Goal: Transaction & Acquisition: Book appointment/travel/reservation

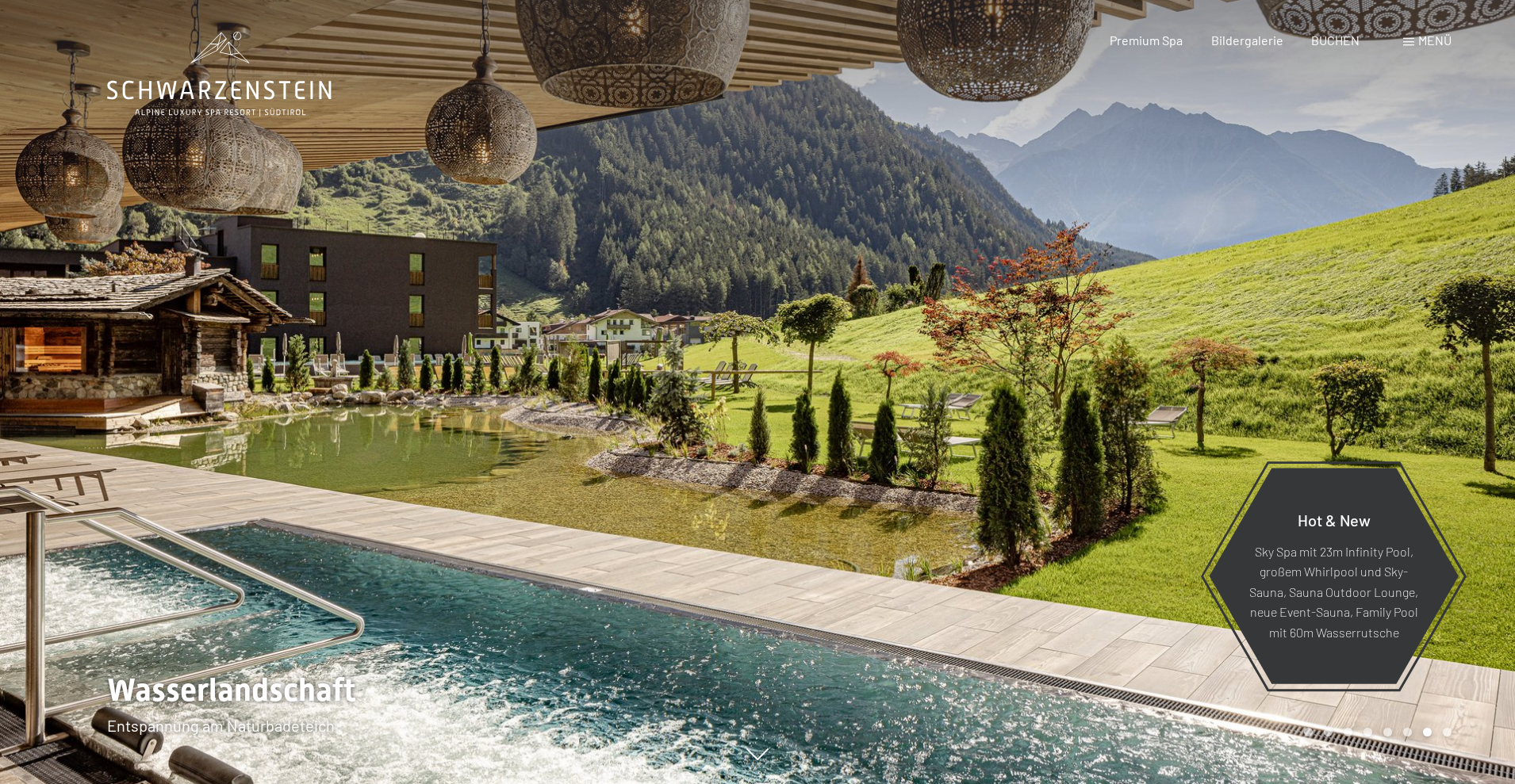
drag, startPoint x: 670, startPoint y: 459, endPoint x: 912, endPoint y: 489, distance: 243.9
click at [912, 783] on div at bounding box center [757, 784] width 1301 height 0
click at [788, 471] on div at bounding box center [1135, 392] width 757 height 784
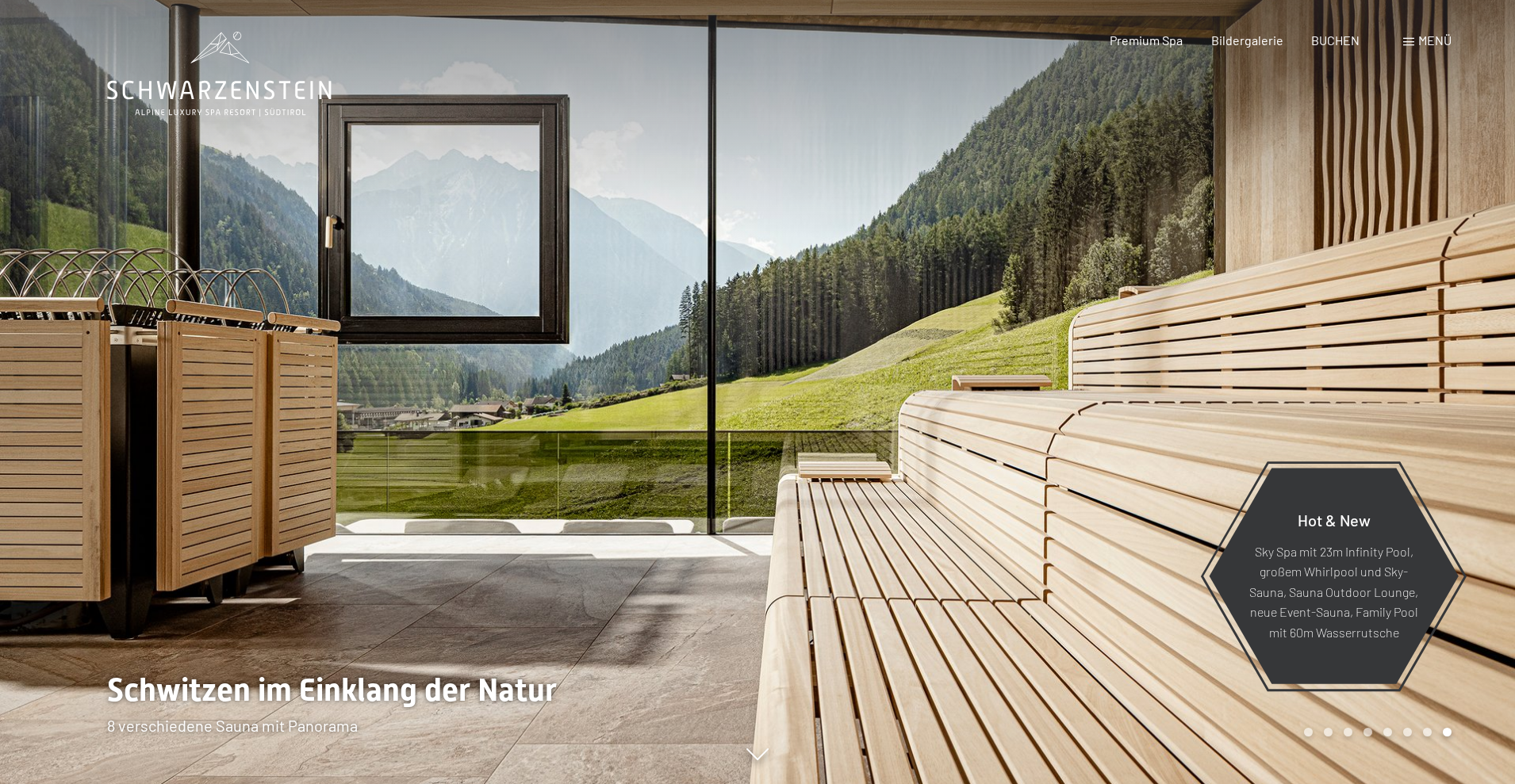
click at [788, 471] on div at bounding box center [1135, 392] width 757 height 784
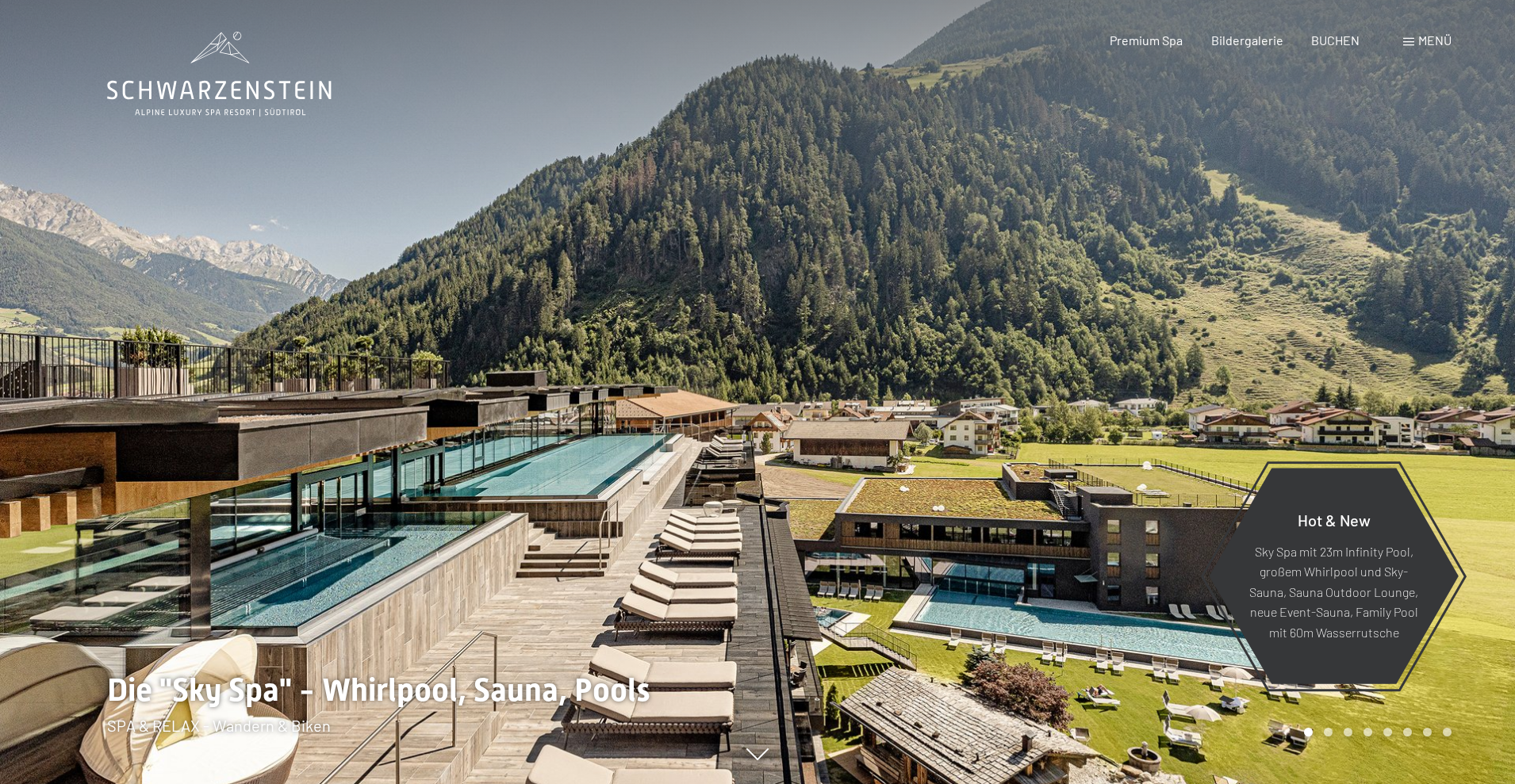
click at [798, 465] on div at bounding box center [1135, 392] width 757 height 784
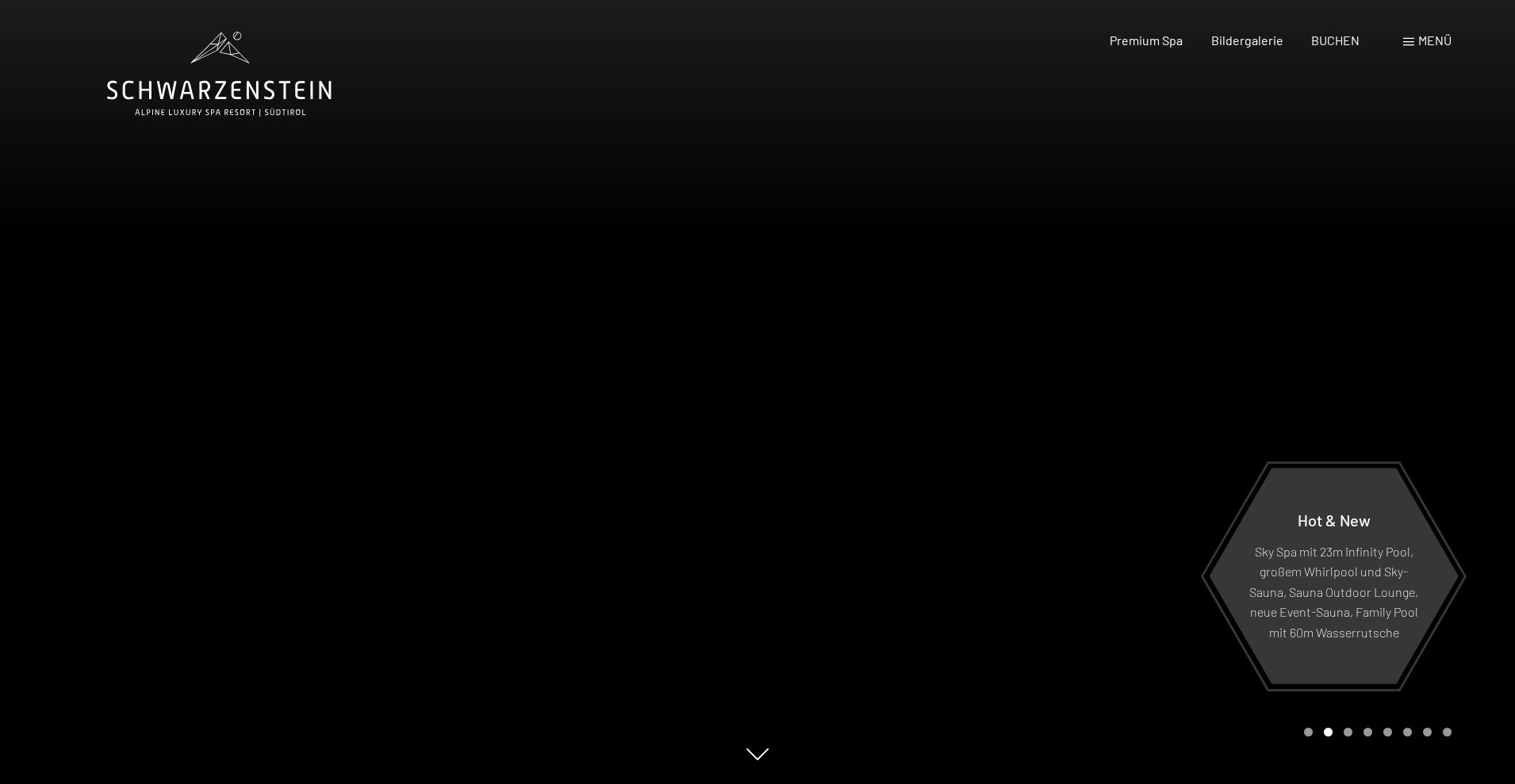
click at [798, 464] on div at bounding box center [1135, 392] width 757 height 784
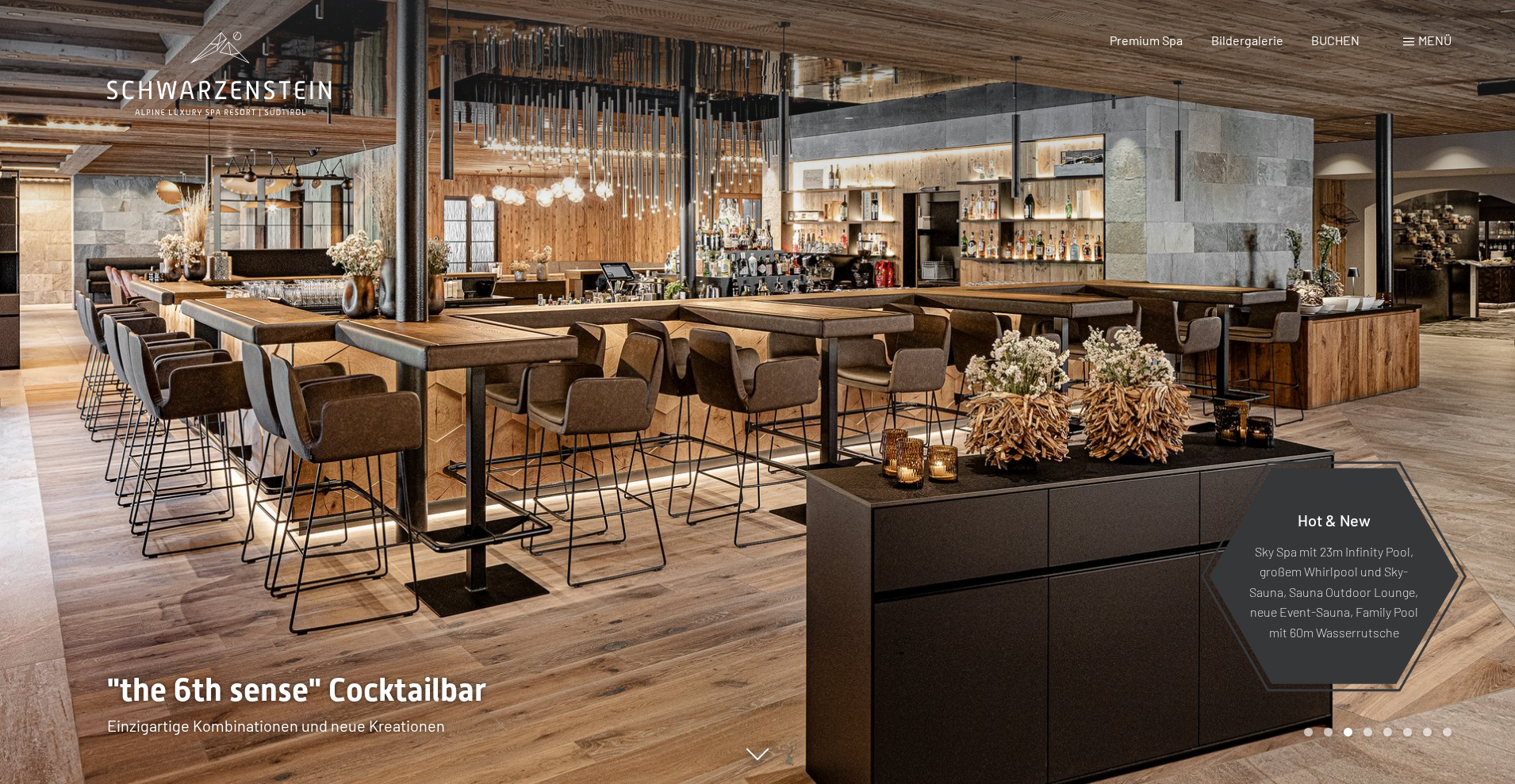
click at [798, 464] on div at bounding box center [1135, 392] width 757 height 784
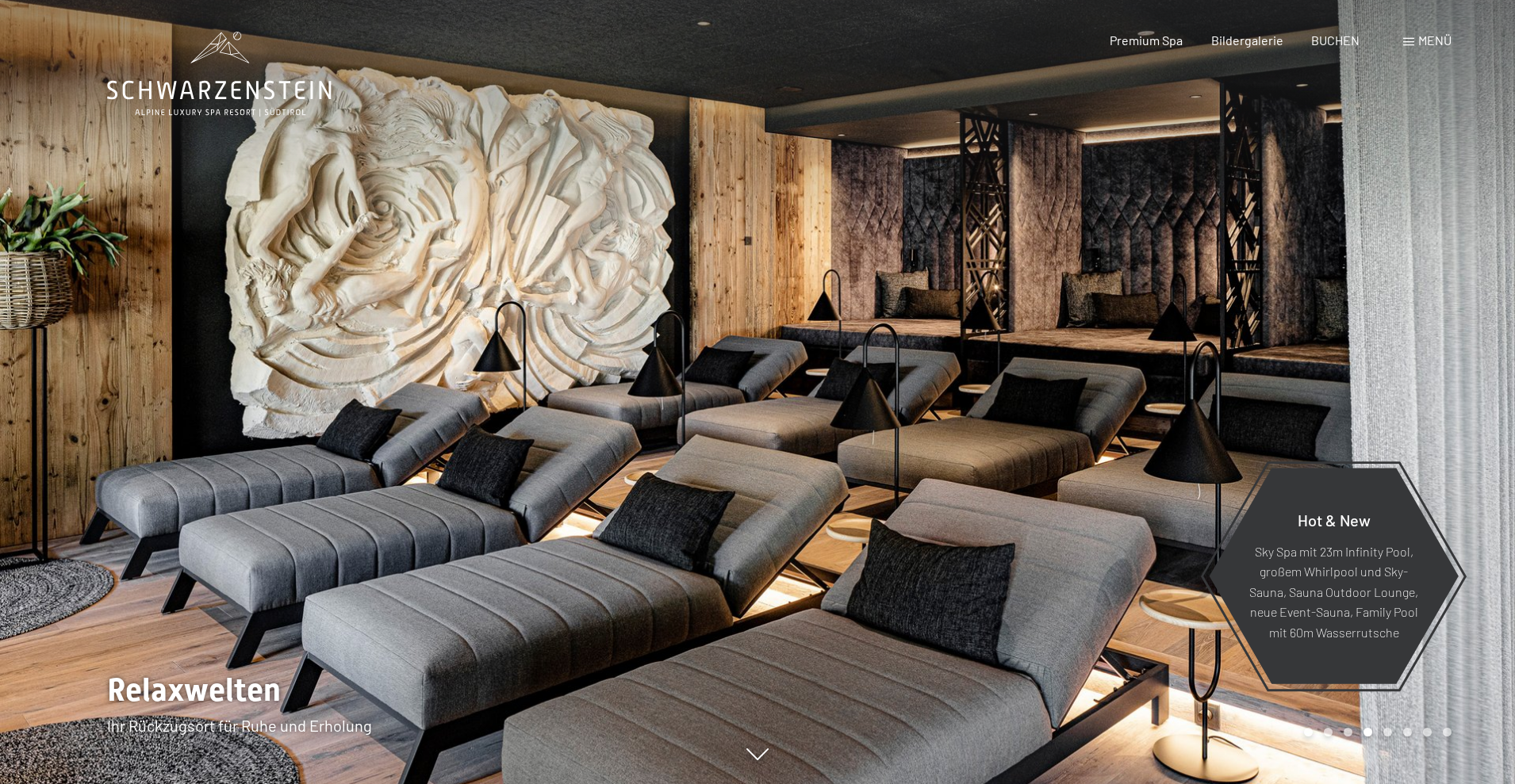
click at [798, 463] on div at bounding box center [1135, 392] width 757 height 784
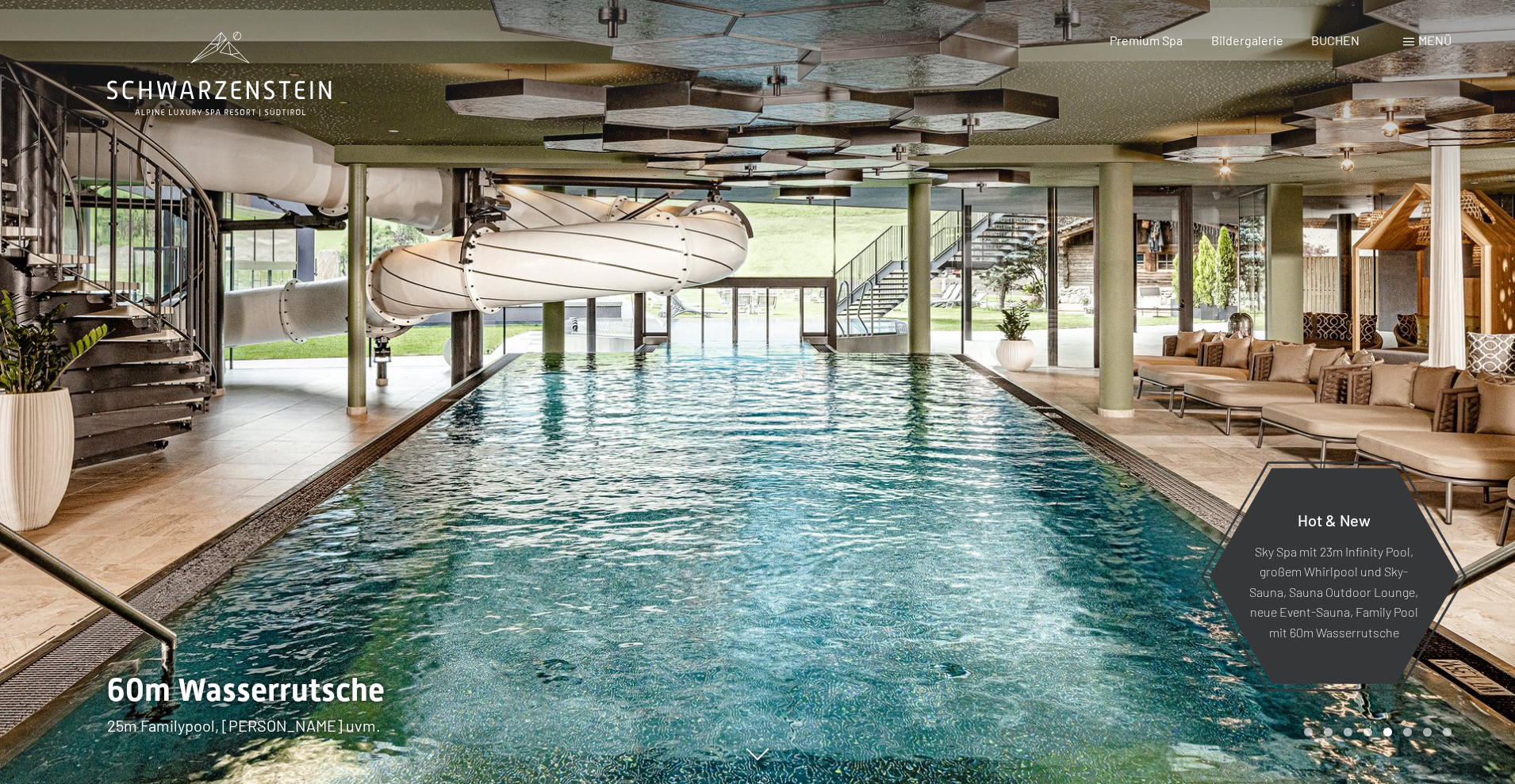
click at [916, 388] on div at bounding box center [1135, 392] width 757 height 784
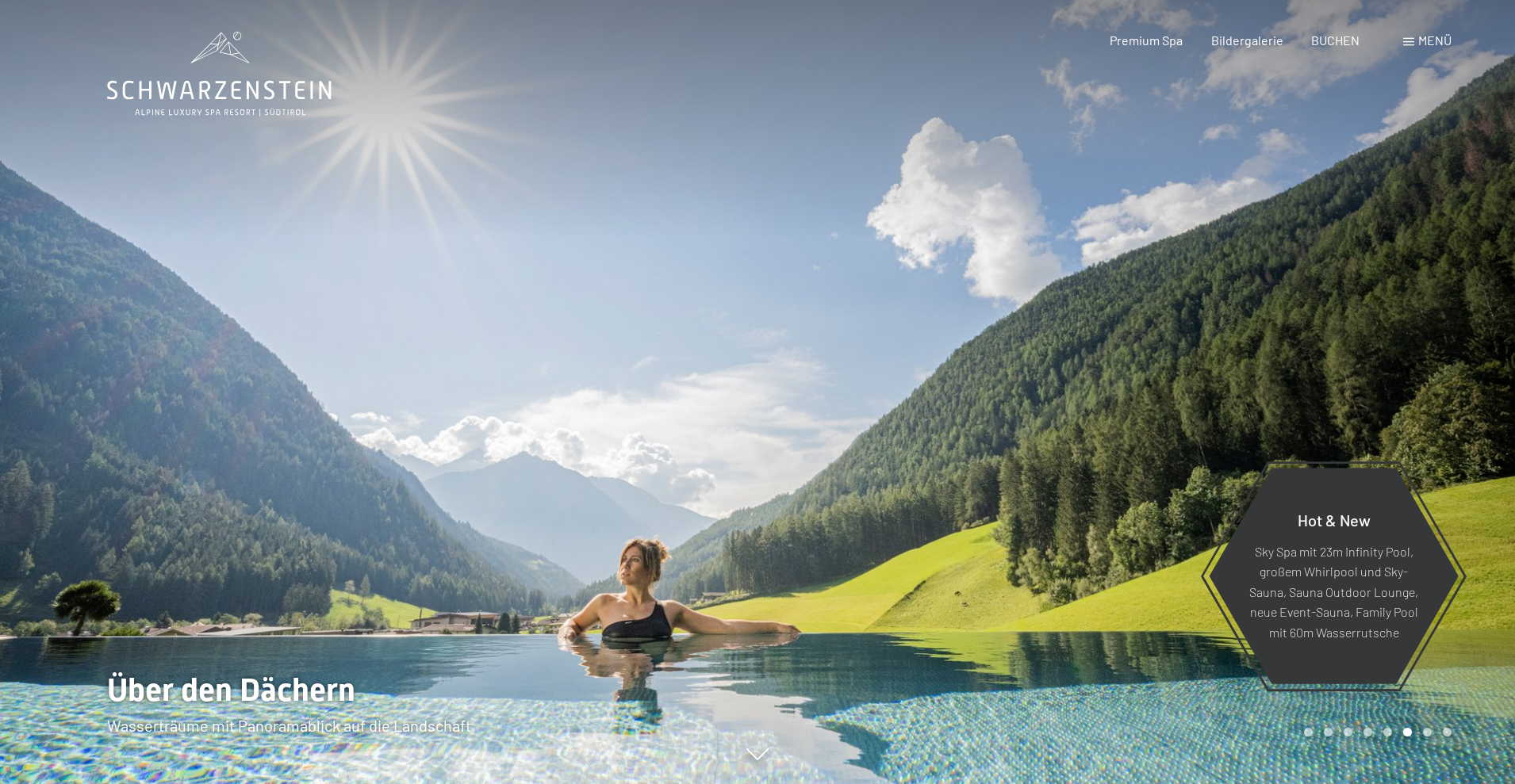
click at [916, 388] on div at bounding box center [1135, 392] width 757 height 784
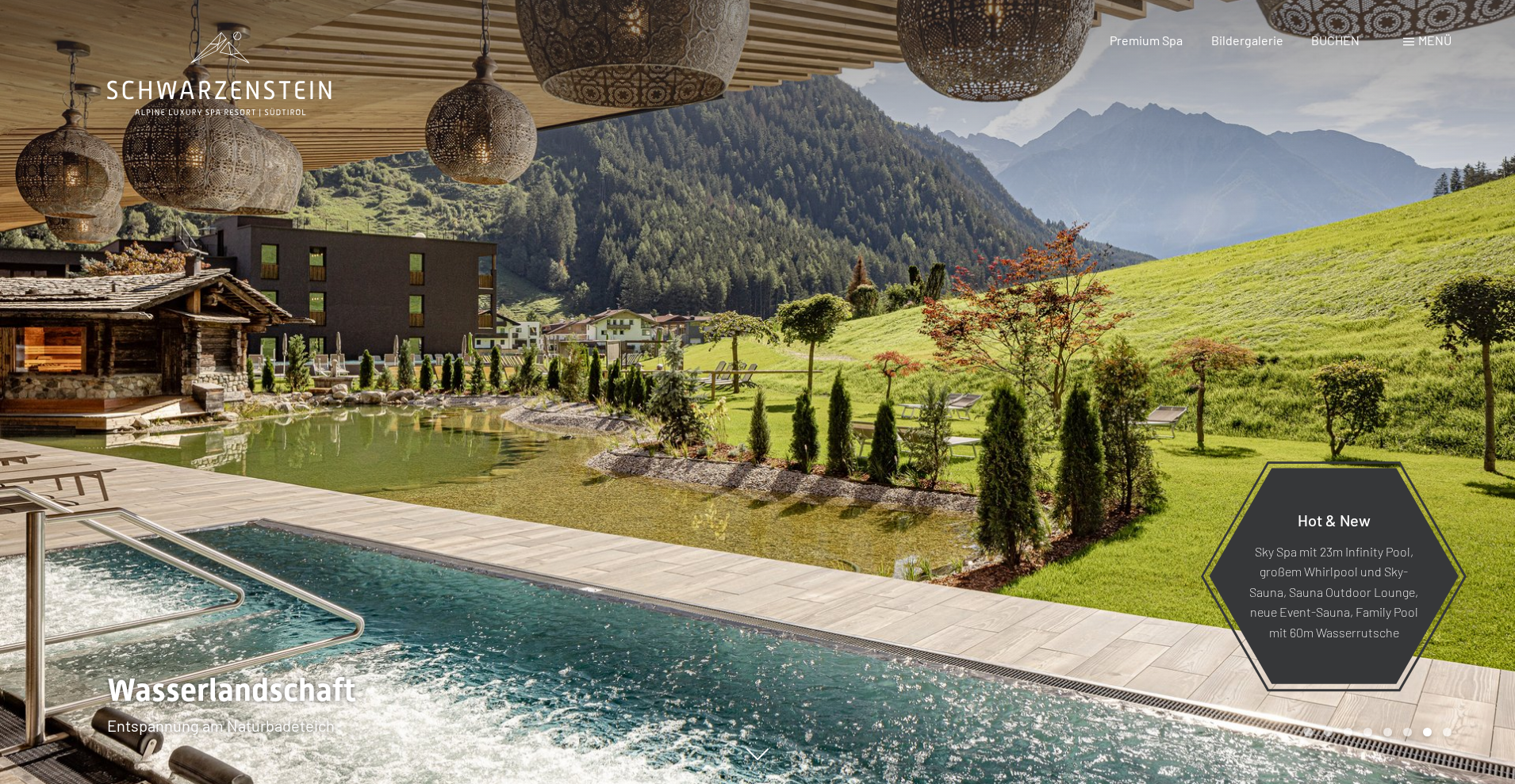
click at [916, 388] on div at bounding box center [1135, 392] width 757 height 784
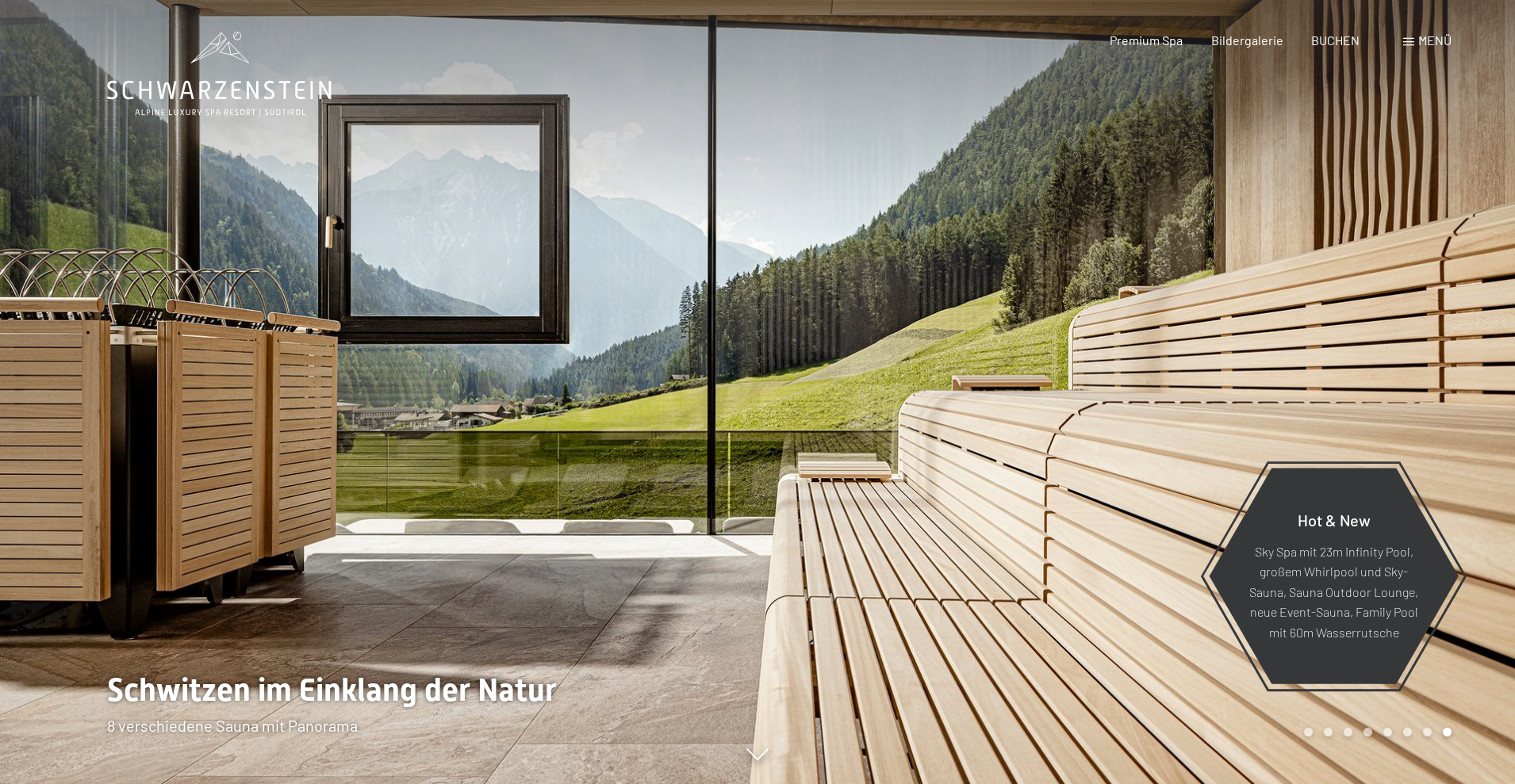
click at [916, 388] on div at bounding box center [1135, 392] width 757 height 784
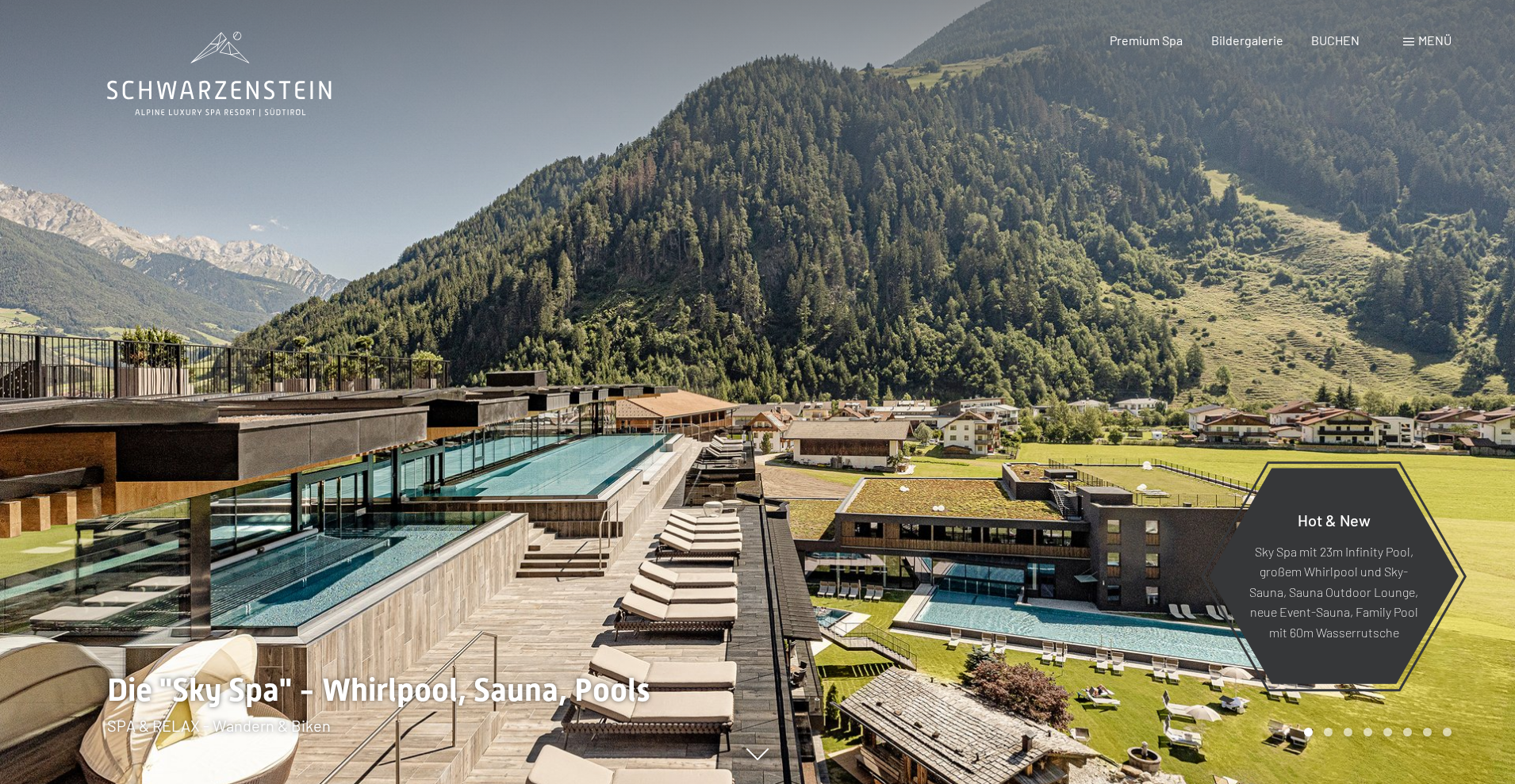
click at [1309, 37] on div "Premium Spa Bildergalerie BUCHEN" at bounding box center [1220, 41] width 333 height 18
click at [1338, 40] on span "BUCHEN" at bounding box center [1335, 38] width 48 height 15
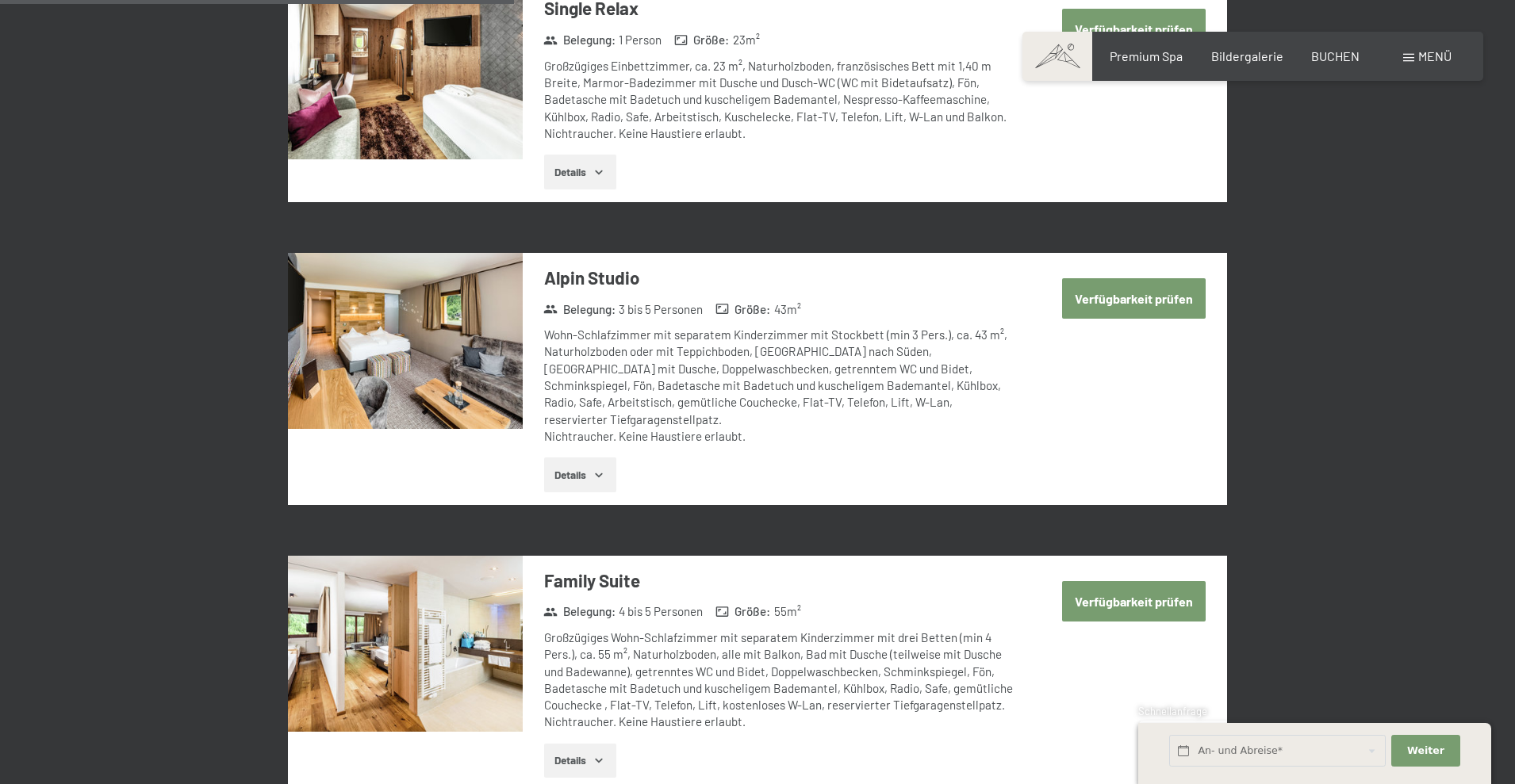
scroll to position [1777, 0]
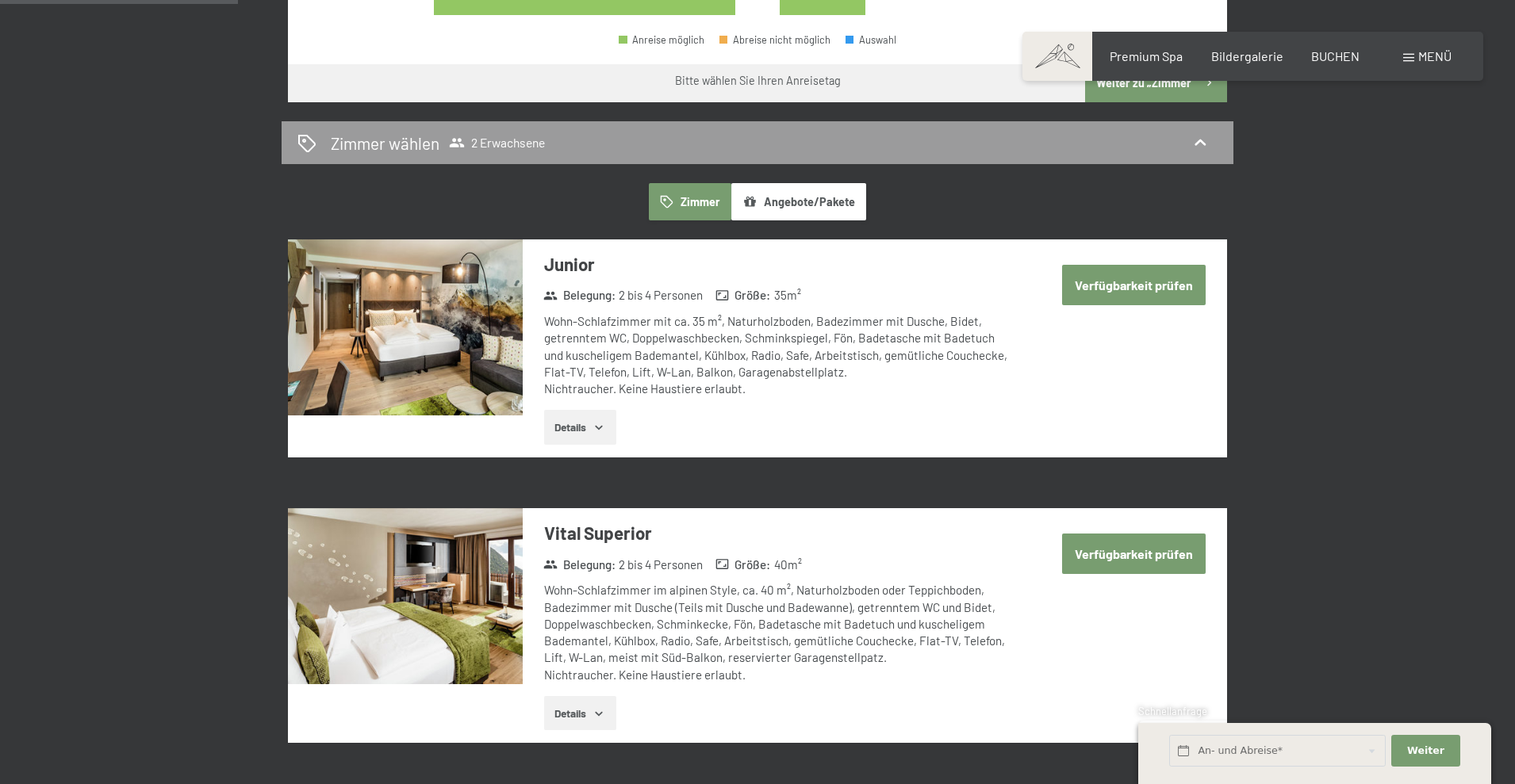
click at [1158, 270] on button "Verfügbarkeit prüfen" at bounding box center [1134, 285] width 144 height 40
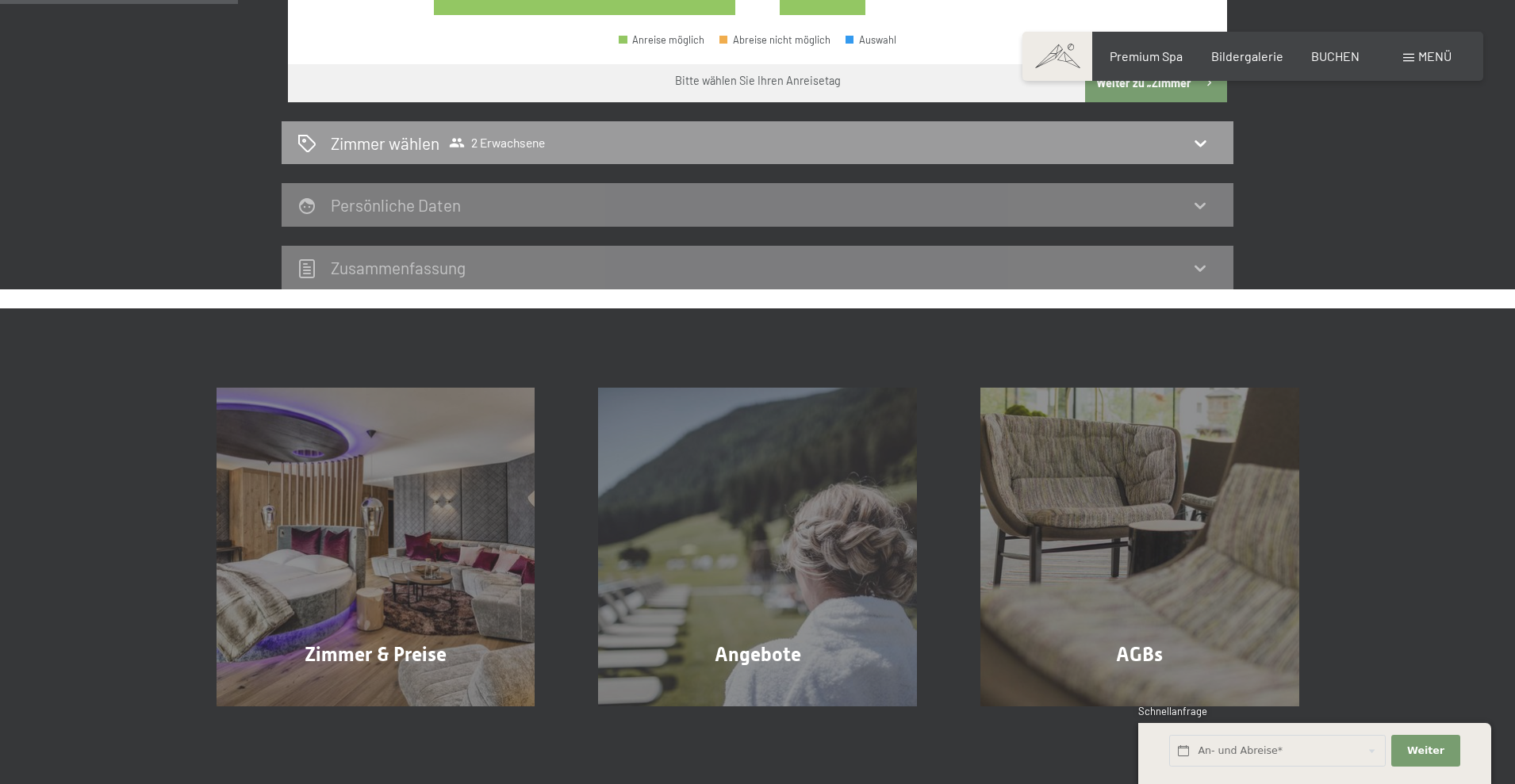
scroll to position [377, 0]
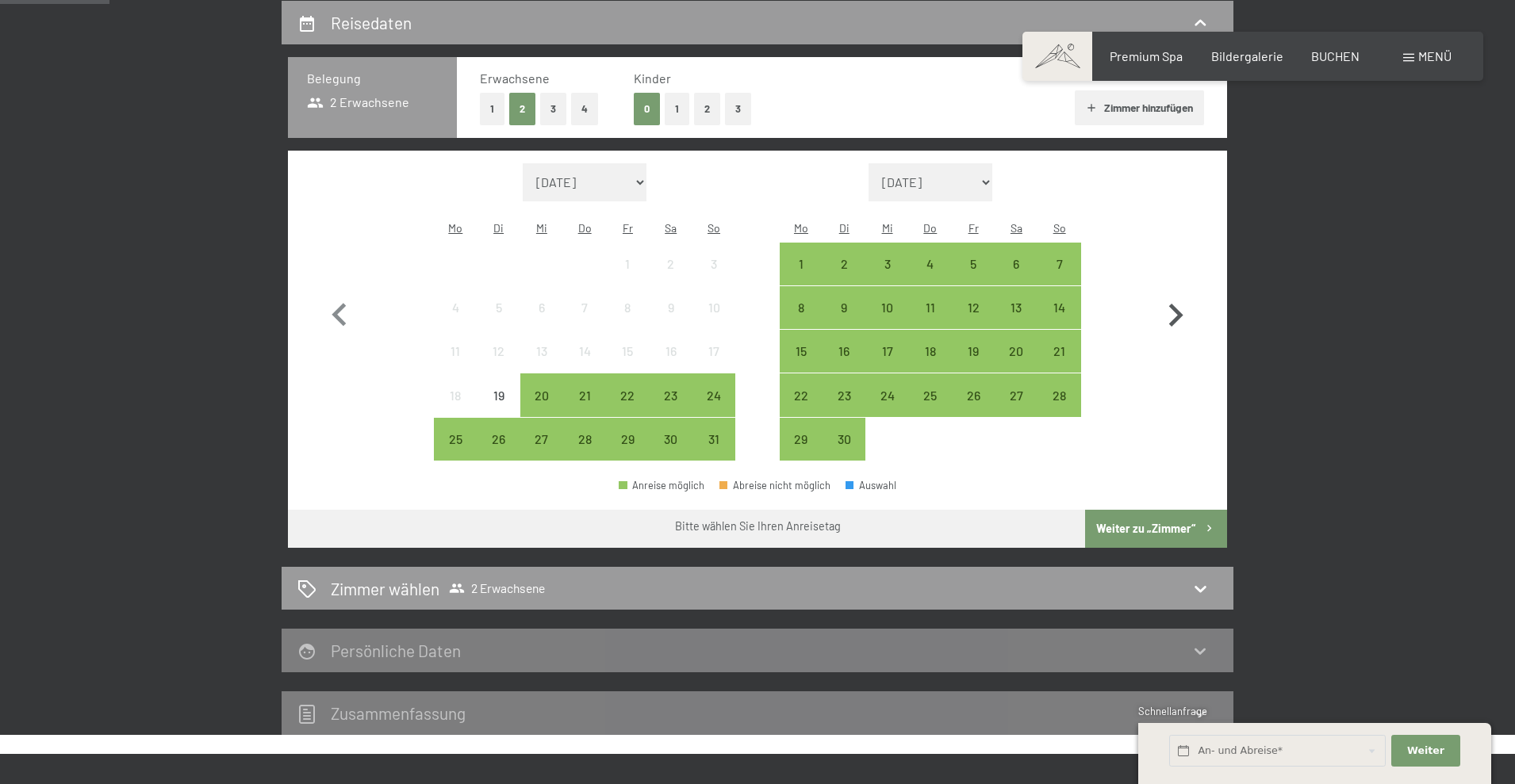
click at [1175, 303] on icon "button" at bounding box center [1175, 315] width 46 height 46
select select "2025-09-01"
select select "2025-10-01"
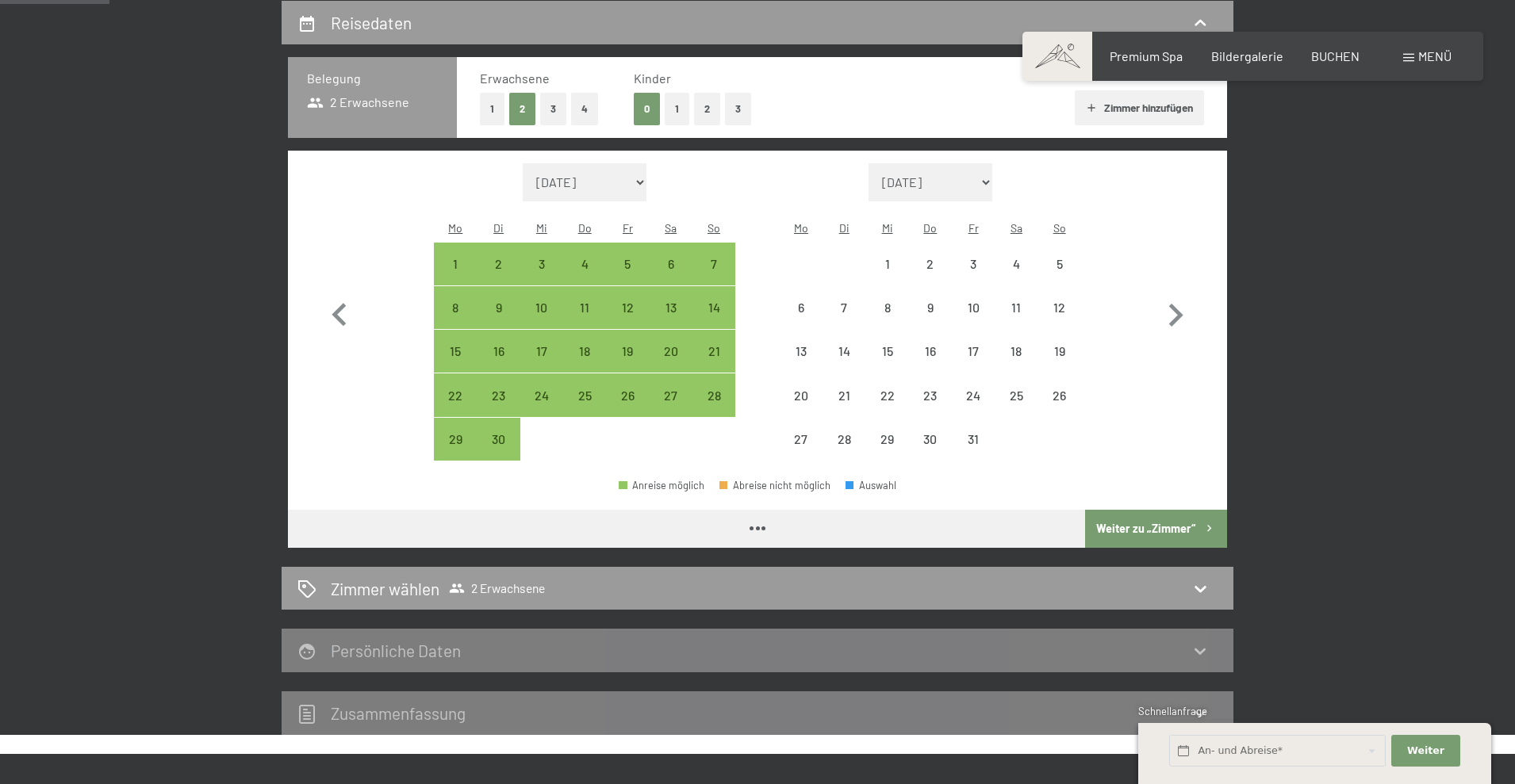
select select "2025-09-01"
select select "2025-10-01"
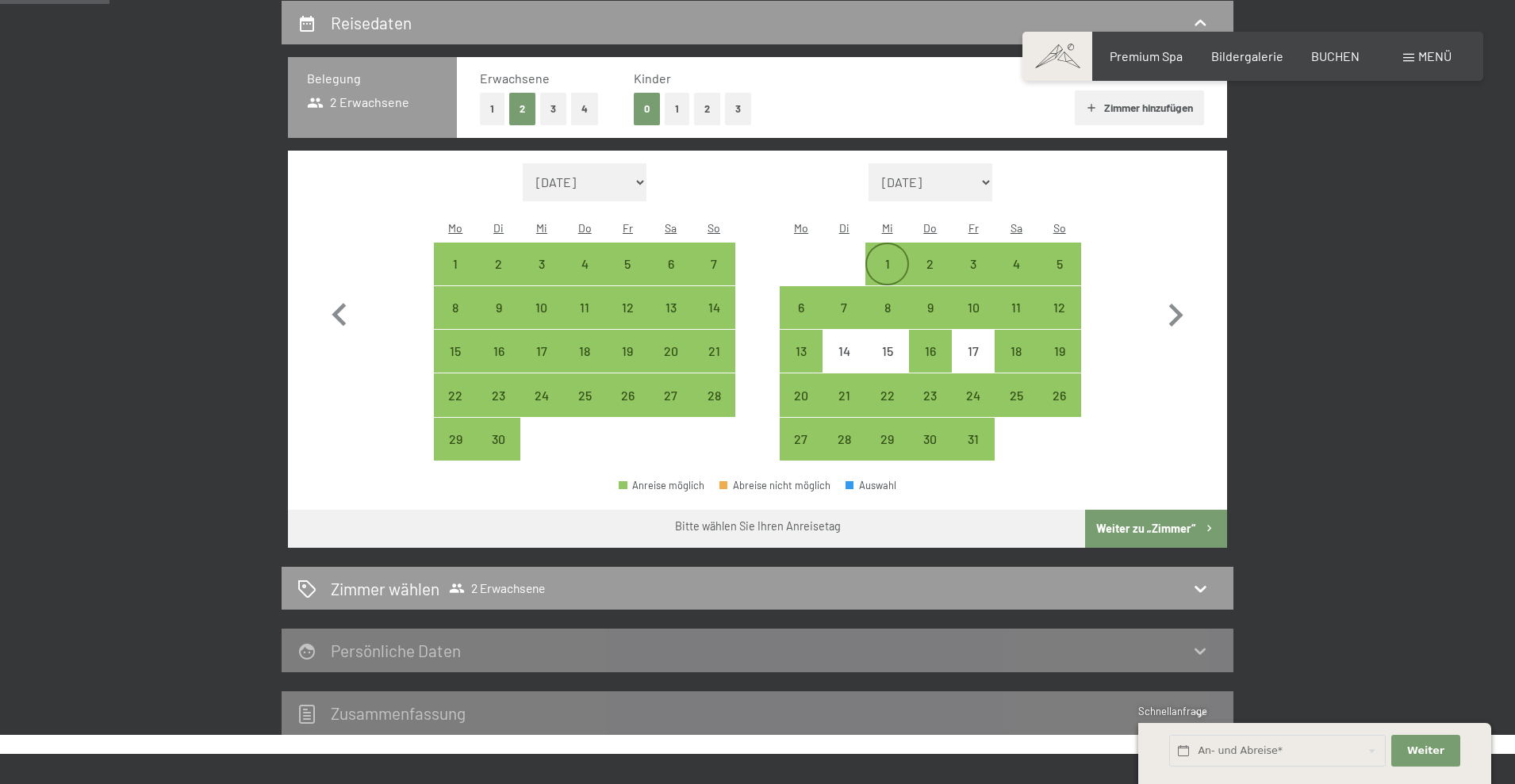
click at [890, 258] on div "1" at bounding box center [886, 277] width 39 height 39
select select "2025-09-01"
select select "2025-10-01"
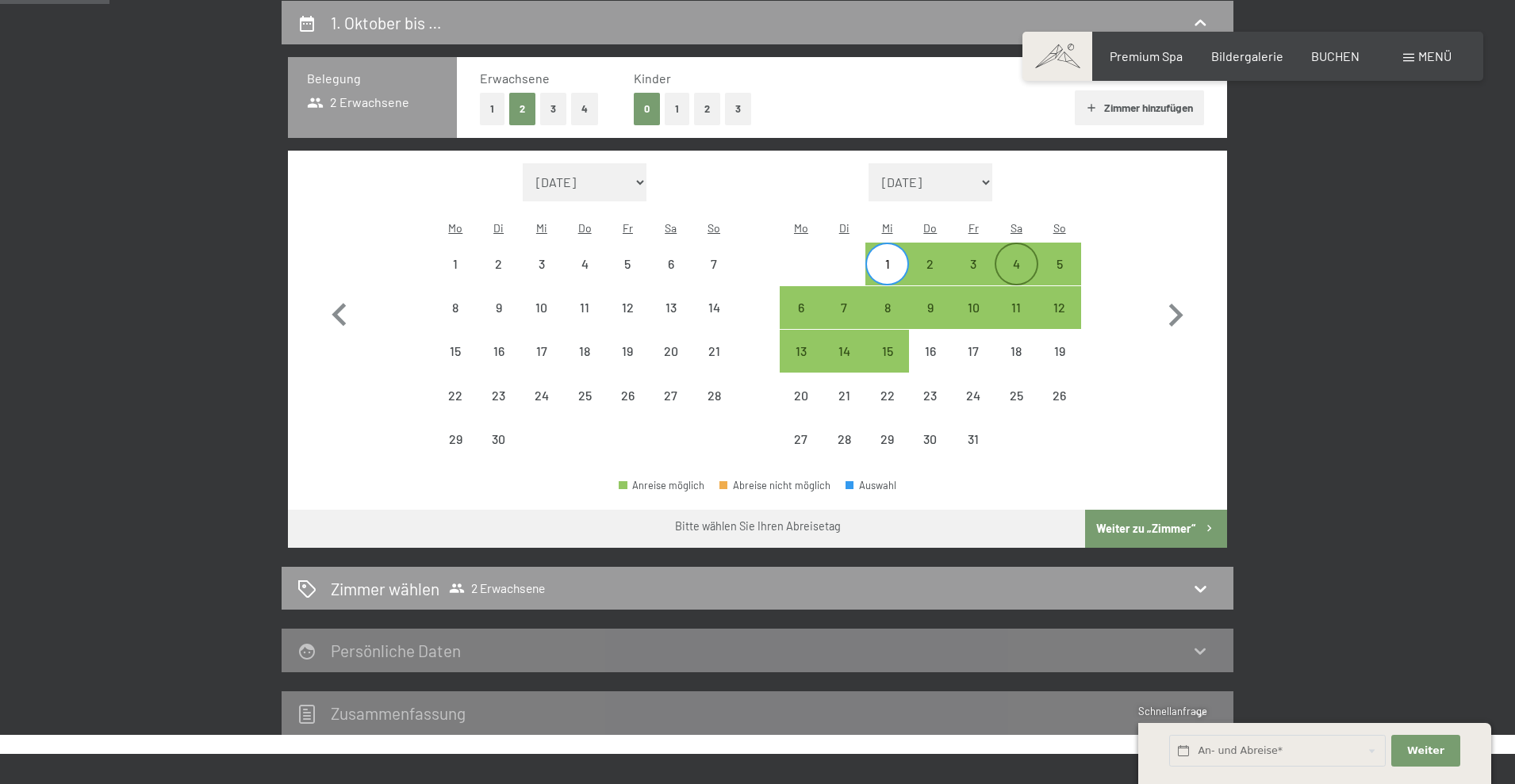
click at [1020, 258] on div "4" at bounding box center [1016, 277] width 39 height 39
select select "2025-09-01"
select select "2025-10-01"
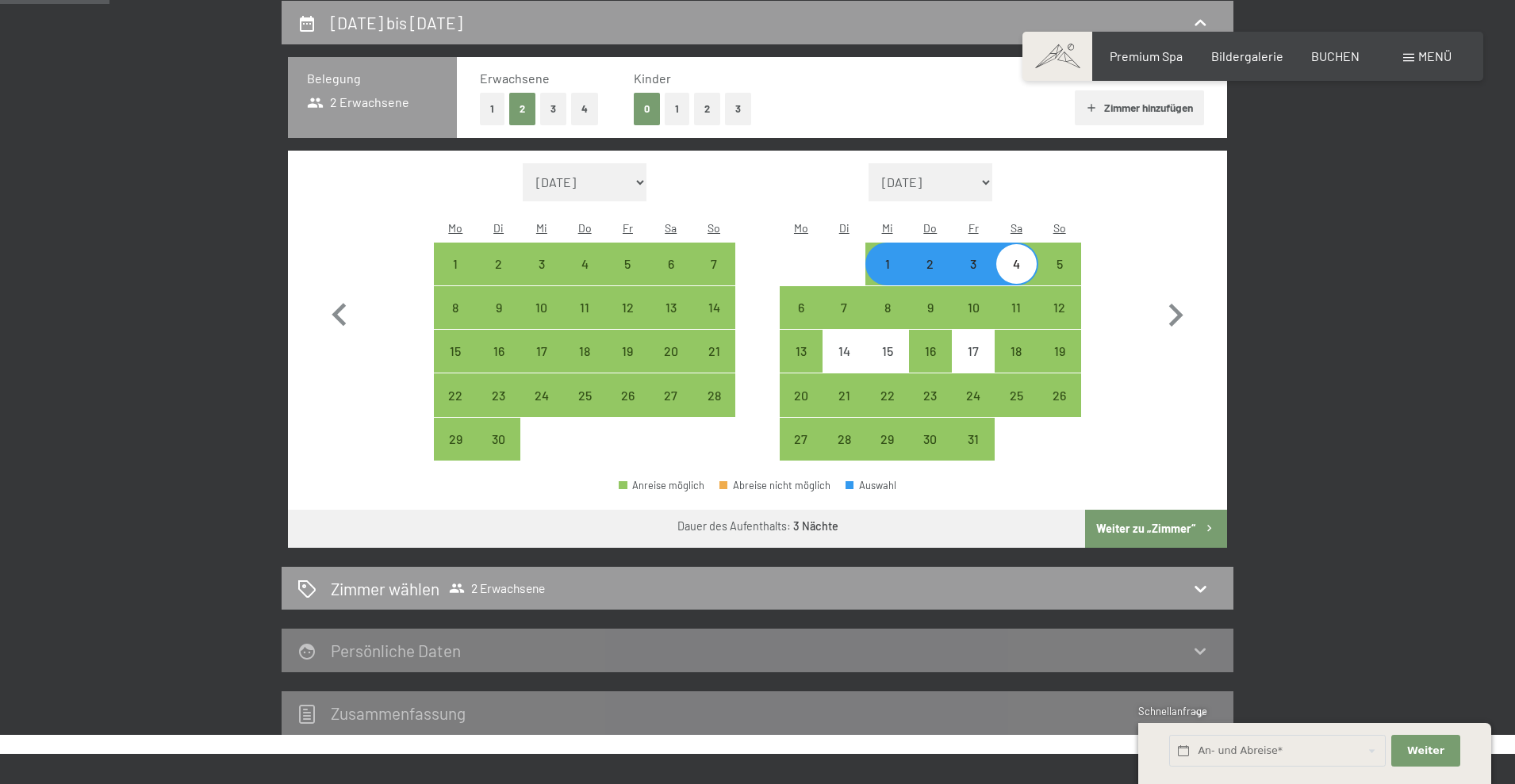
click at [1187, 510] on button "Weiter zu „Zimmer“" at bounding box center [1155, 528] width 142 height 38
select select "2025-09-01"
select select "2025-10-01"
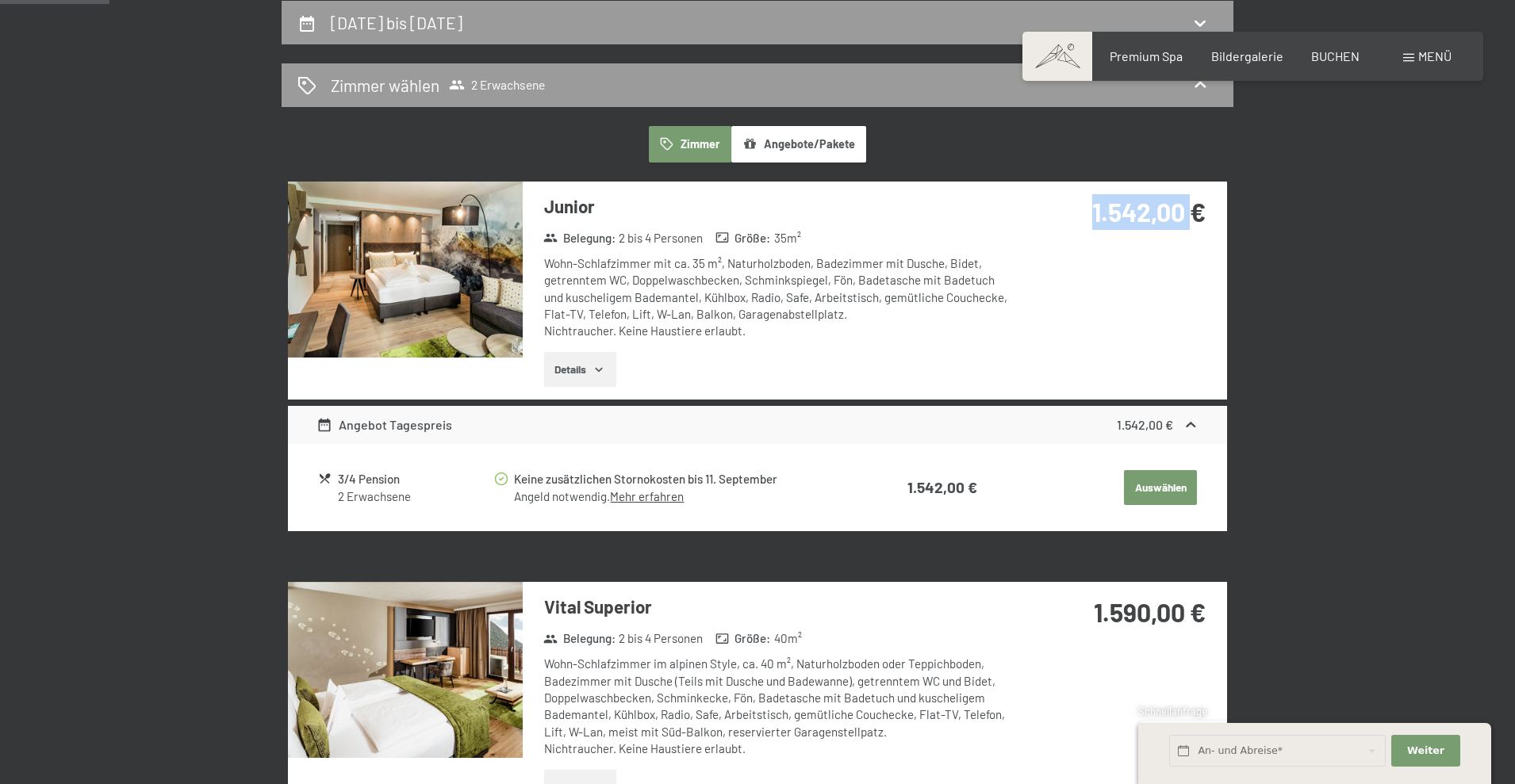
drag, startPoint x: 1089, startPoint y: 209, endPoint x: 1189, endPoint y: 206, distance: 100.0
click at [1189, 206] on strong "1.542,00 €" at bounding box center [1148, 212] width 113 height 30
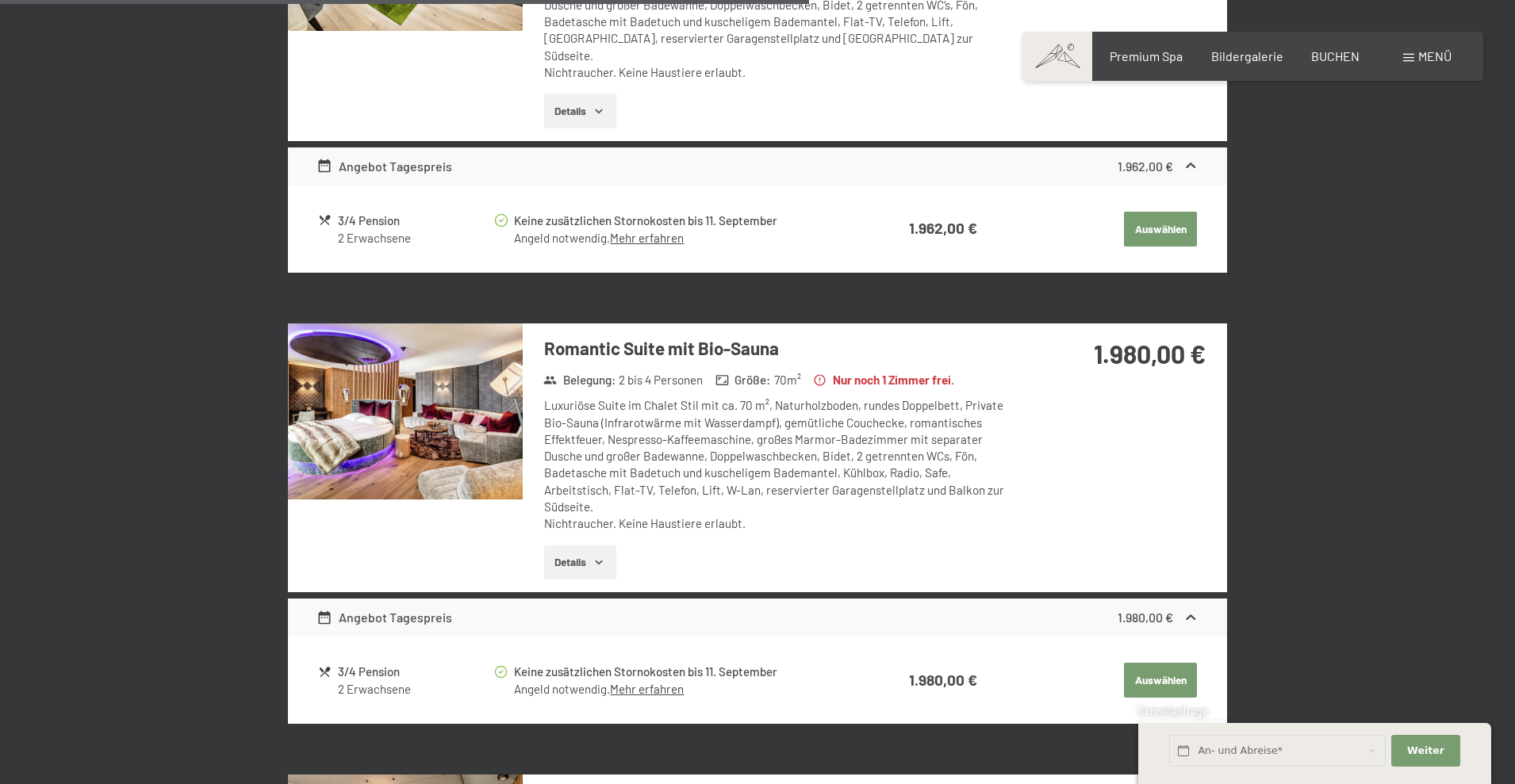
scroll to position [2444, 0]
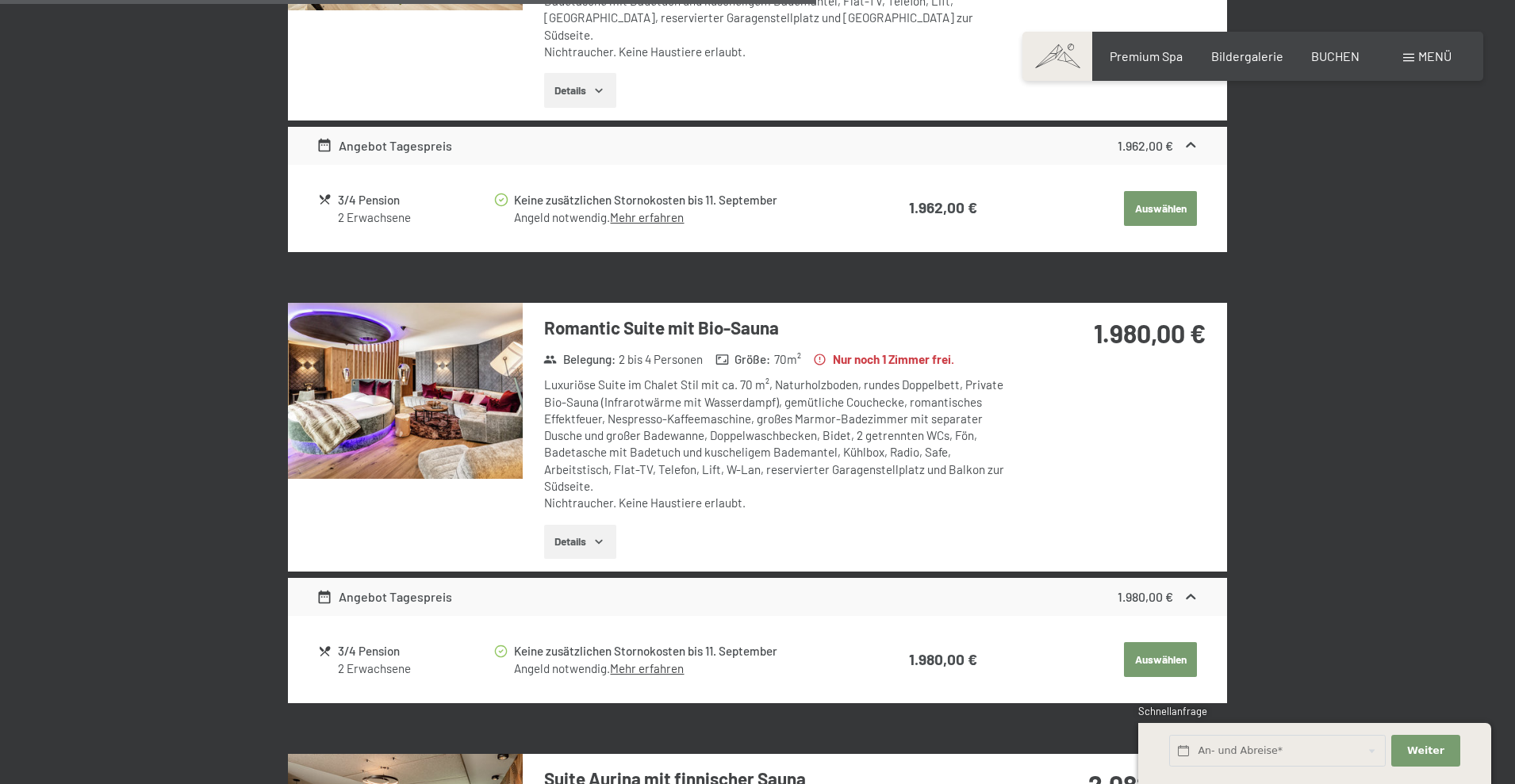
click at [598, 535] on icon "button" at bounding box center [599, 542] width 13 height 13
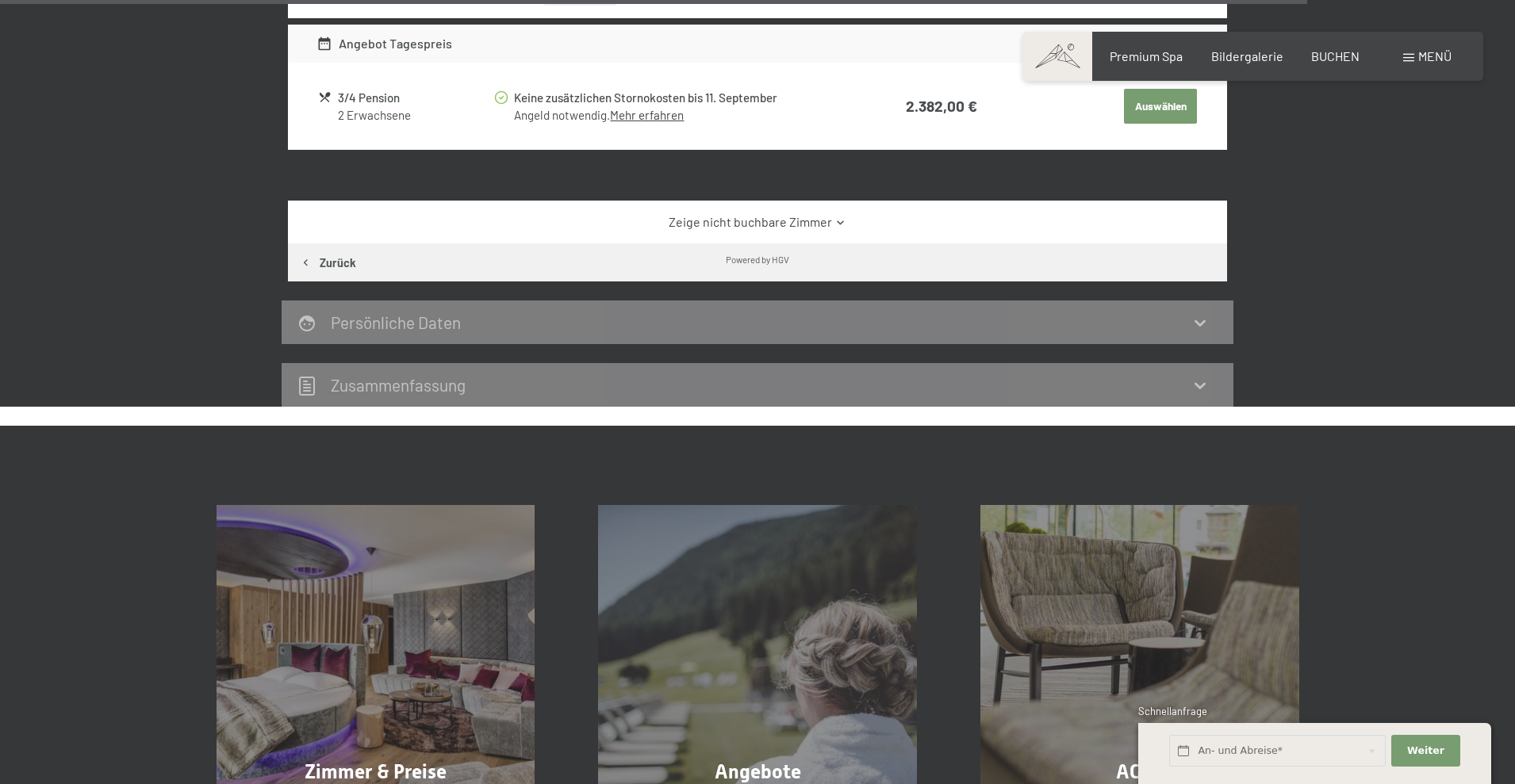
scroll to position [4399, 0]
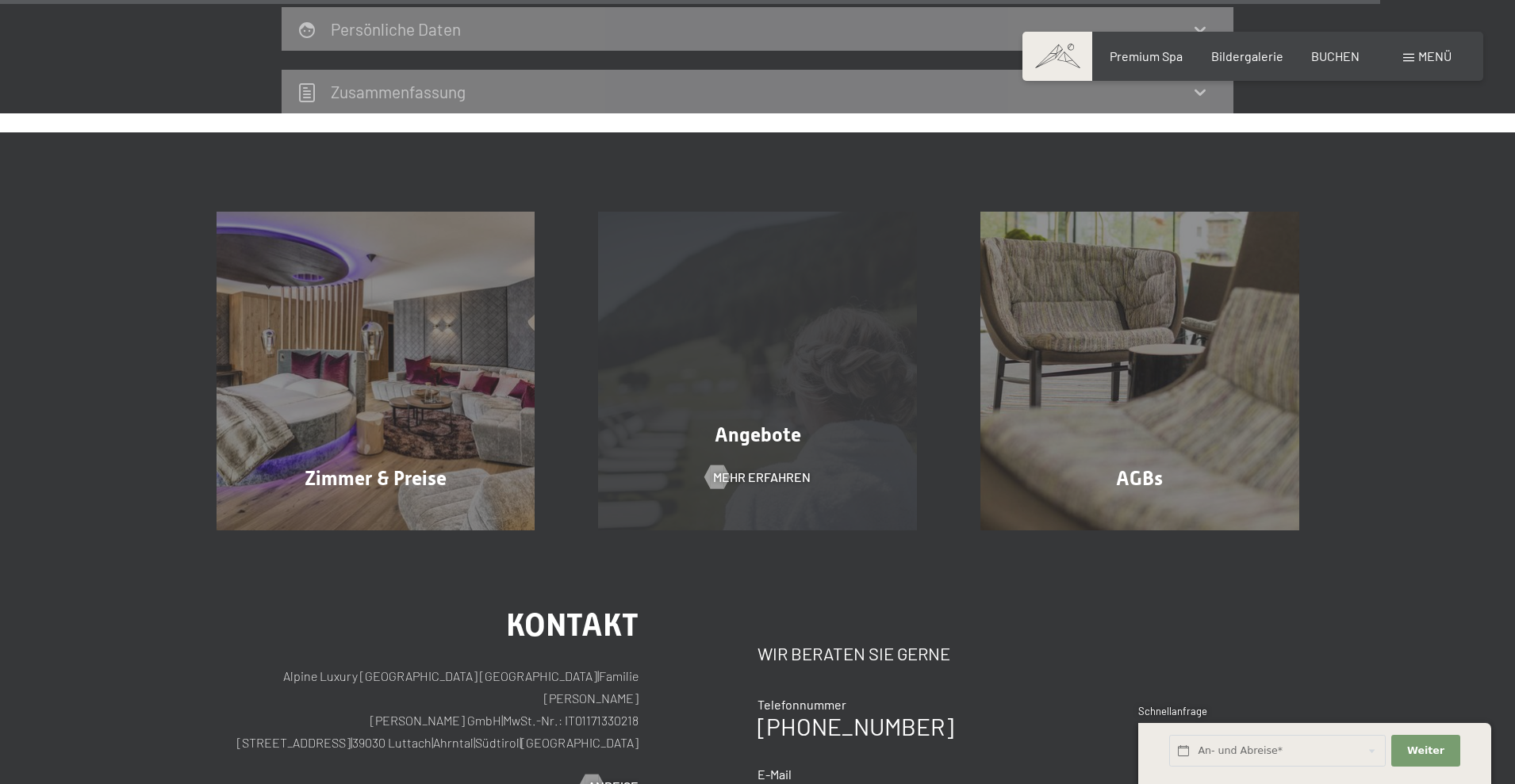
click at [787, 423] on span "Angebote" at bounding box center [758, 434] width 87 height 23
